Goal: Use online tool/utility: Utilize a website feature to perform a specific function

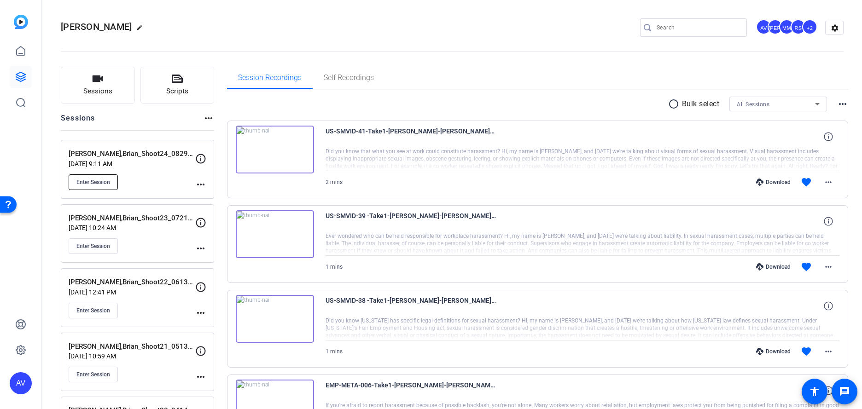
click at [80, 179] on span "Enter Session" at bounding box center [93, 182] width 34 height 7
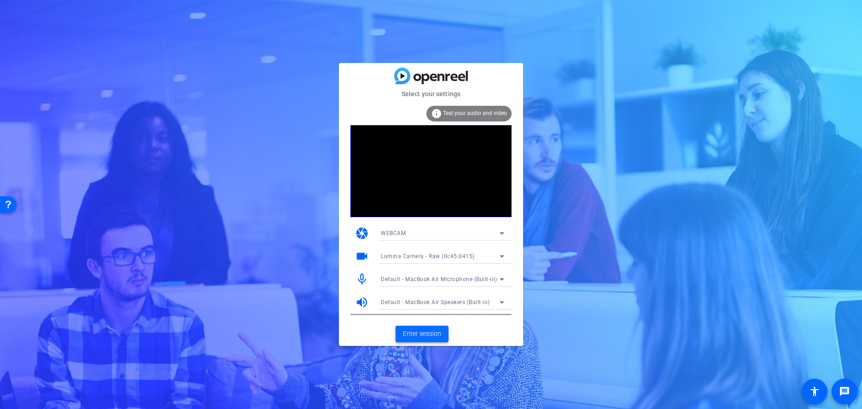
click at [423, 331] on span "Enter session" at bounding box center [422, 334] width 38 height 10
